Goal: Navigation & Orientation: Find specific page/section

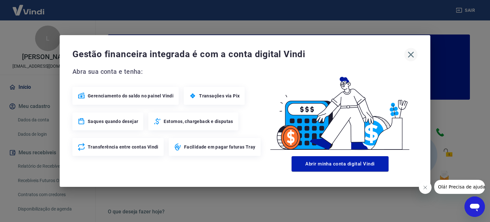
click at [412, 58] on icon "button" at bounding box center [411, 54] width 10 height 10
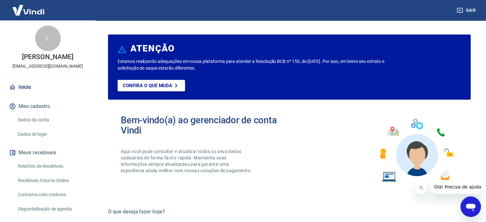
click at [23, 88] on link "Início" at bounding box center [48, 87] width 80 height 14
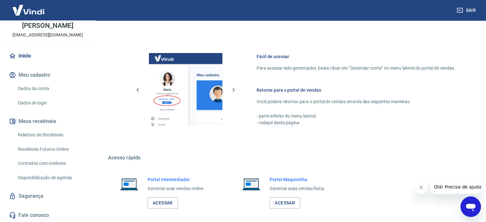
scroll to position [348, 0]
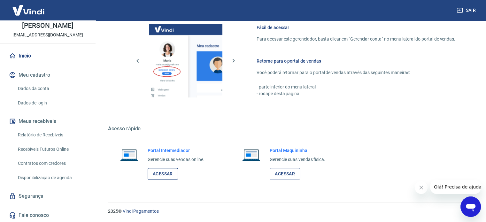
click at [167, 173] on link "Acessar" at bounding box center [162, 174] width 30 height 12
